Goal: Task Accomplishment & Management: Manage account settings

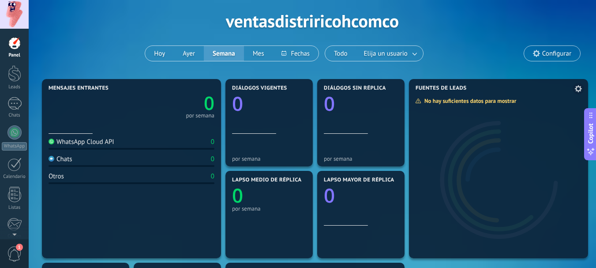
scroll to position [36, 0]
click at [17, 248] on span "1" at bounding box center [19, 246] width 7 height 7
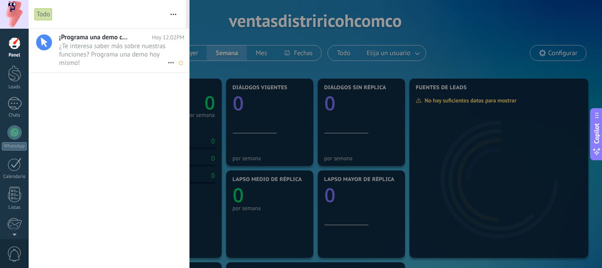
click at [88, 48] on span "¿Te interesa saber más sobre nuestras funciones? Programa una demo [DATE] mismo…" at bounding box center [113, 54] width 108 height 25
click at [41, 14] on div "Todo" at bounding box center [43, 14] width 18 height 13
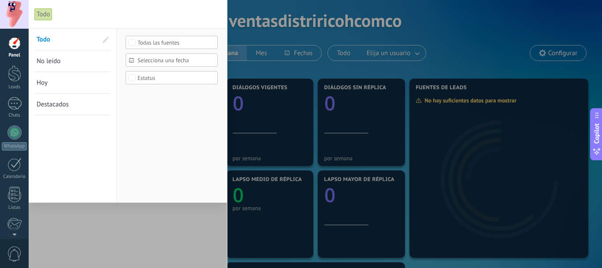
click at [500, 155] on div at bounding box center [301, 134] width 602 height 268
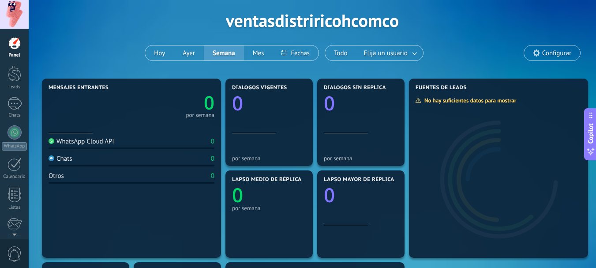
click at [10, 42] on div at bounding box center [14, 43] width 13 height 13
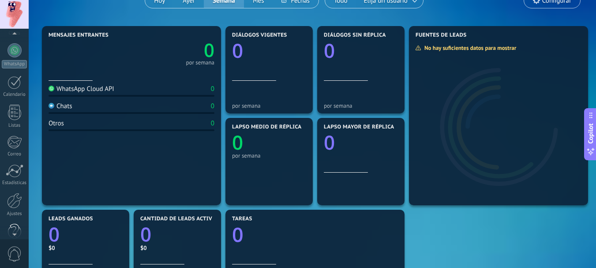
scroll to position [99, 0]
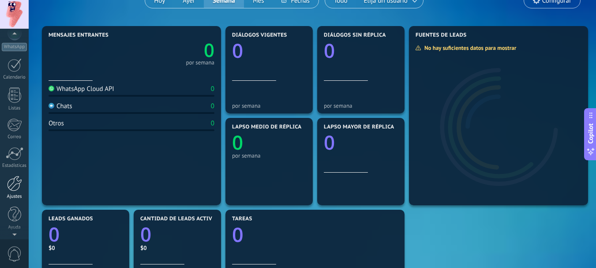
click at [14, 183] on div at bounding box center [14, 182] width 15 height 15
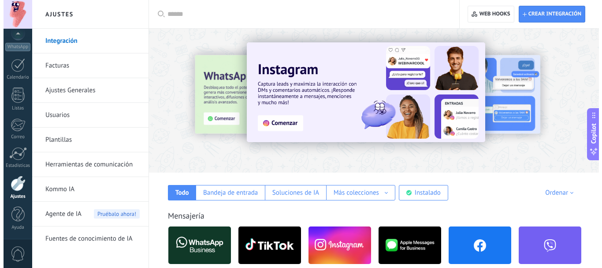
scroll to position [88, 0]
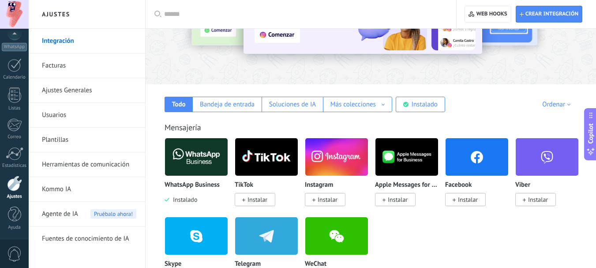
click at [197, 155] on img at bounding box center [196, 156] width 63 height 43
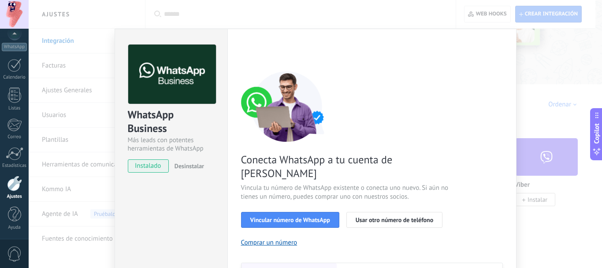
click at [14, 191] on link "Ajustes" at bounding box center [14, 187] width 29 height 24
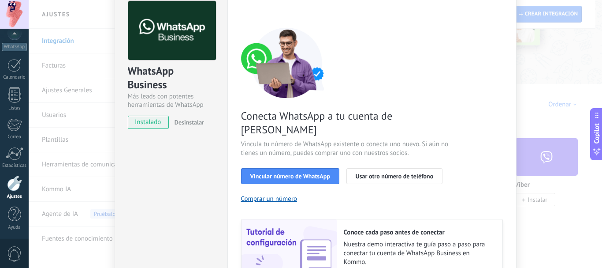
scroll to position [0, 0]
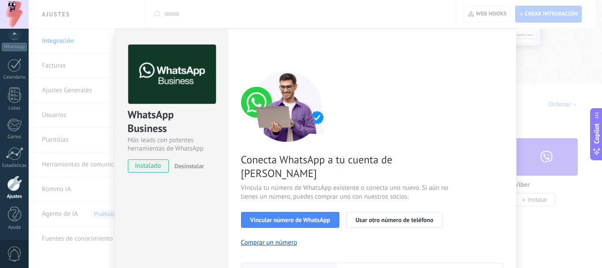
click at [157, 168] on span "instalado" at bounding box center [148, 165] width 40 height 13
click at [152, 166] on span "instalado" at bounding box center [148, 165] width 40 height 13
click at [546, 77] on div "WhatsApp Business Más leads con potentes herramientas de WhatsApp instalado Des…" at bounding box center [316, 134] width 574 height 268
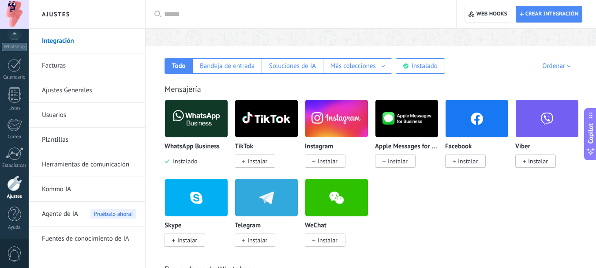
scroll to position [132, 0]
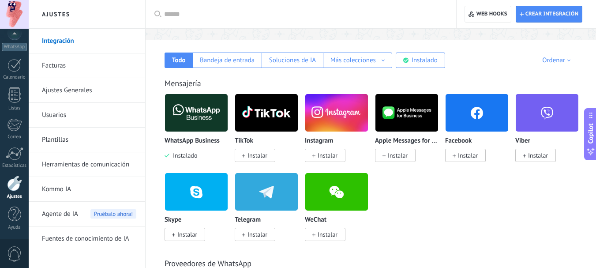
click at [16, 188] on div at bounding box center [14, 182] width 15 height 15
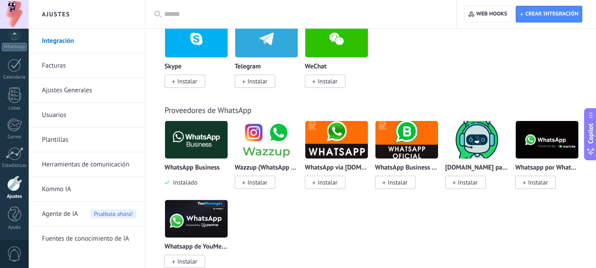
scroll to position [278, 0]
